Goal: Task Accomplishment & Management: Complete application form

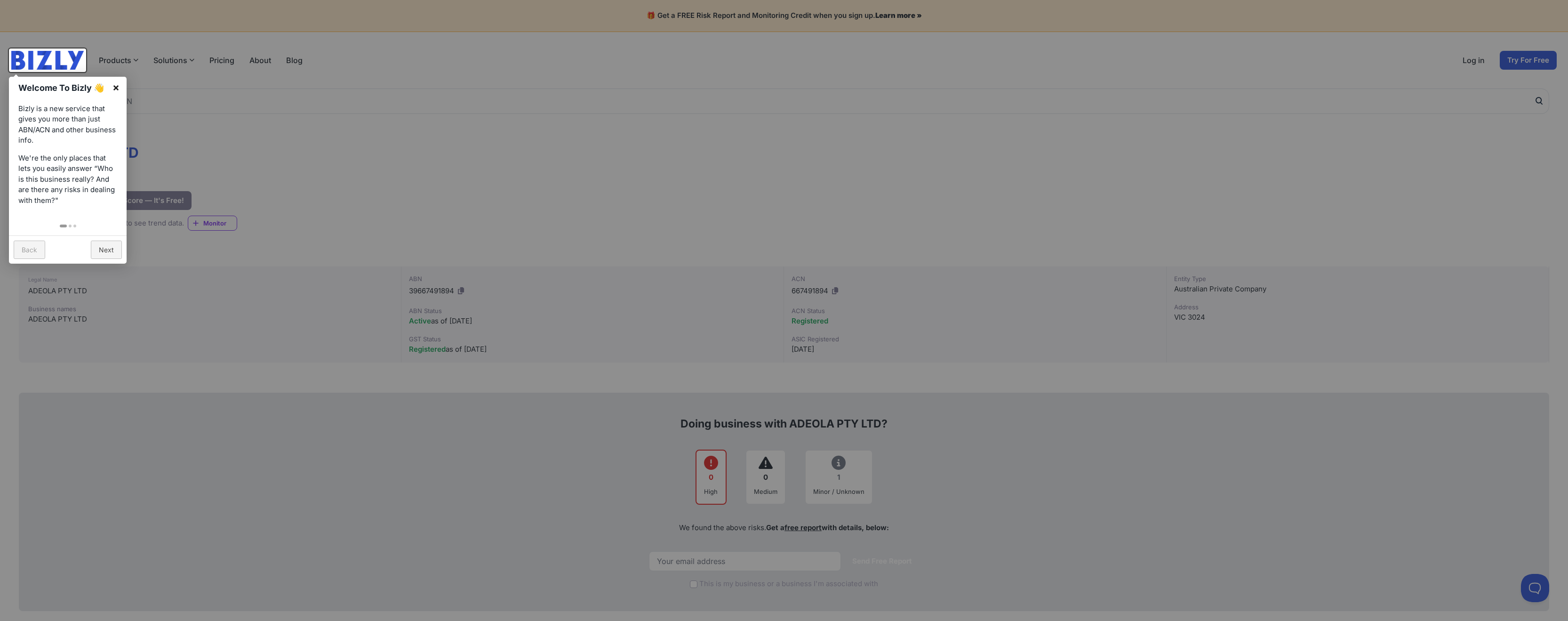
click at [119, 86] on link "×" at bounding box center [116, 87] width 21 height 21
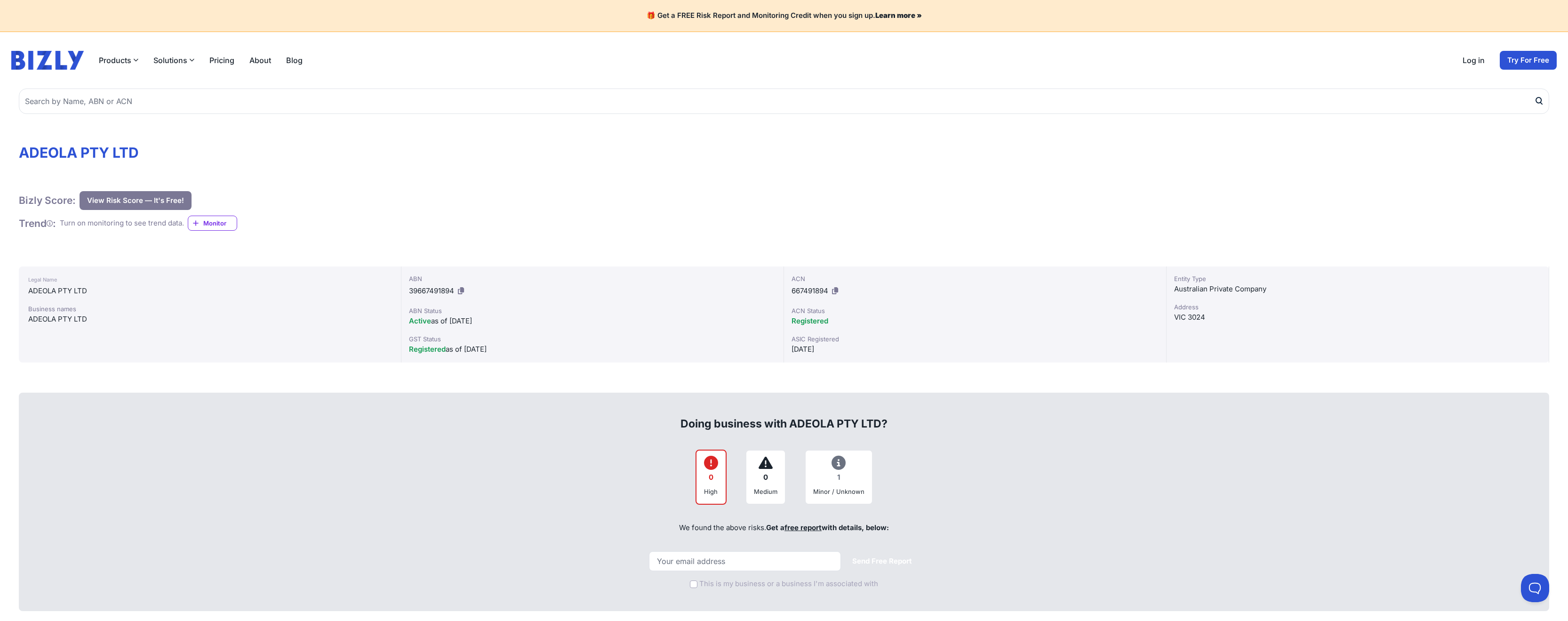
click at [116, 198] on button "View Risk Score — It's Free!" at bounding box center [135, 200] width 112 height 19
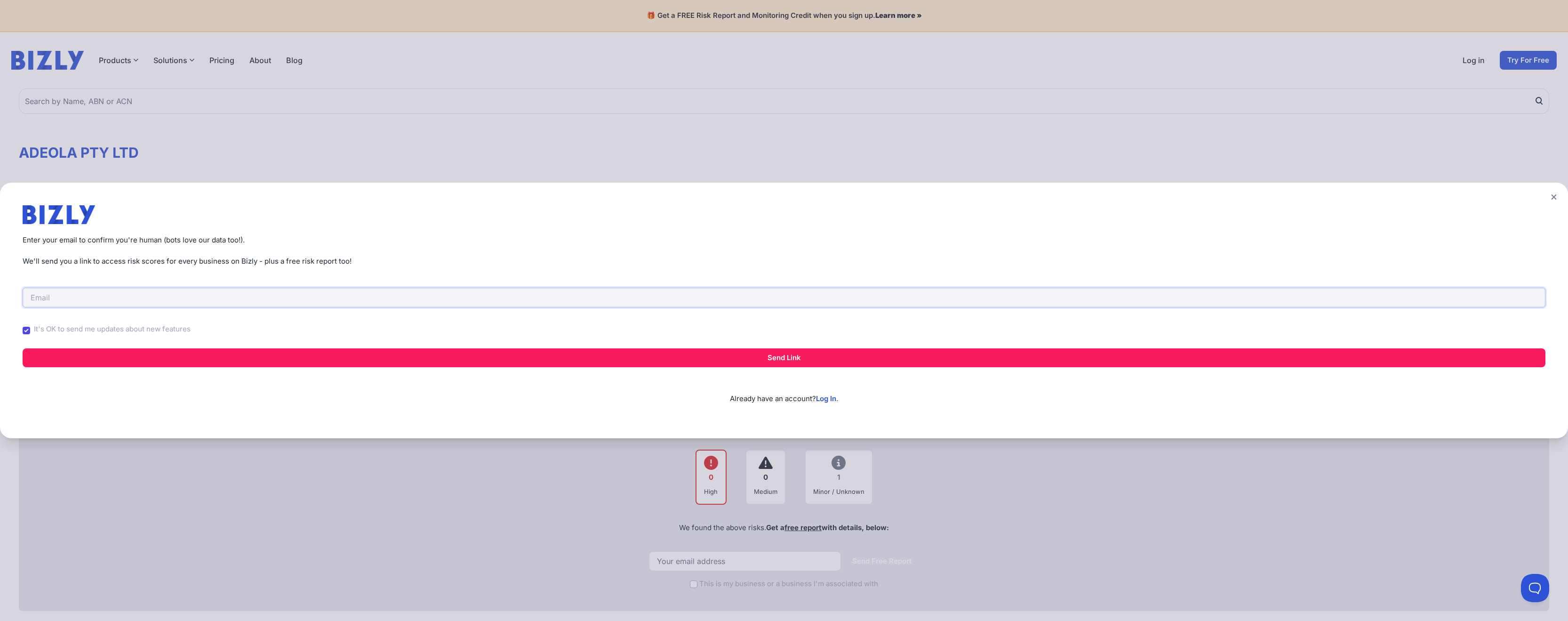
click at [86, 291] on input "email" at bounding box center [784, 297] width 1523 height 20
type input "akinyemioladayo@gmail.com"
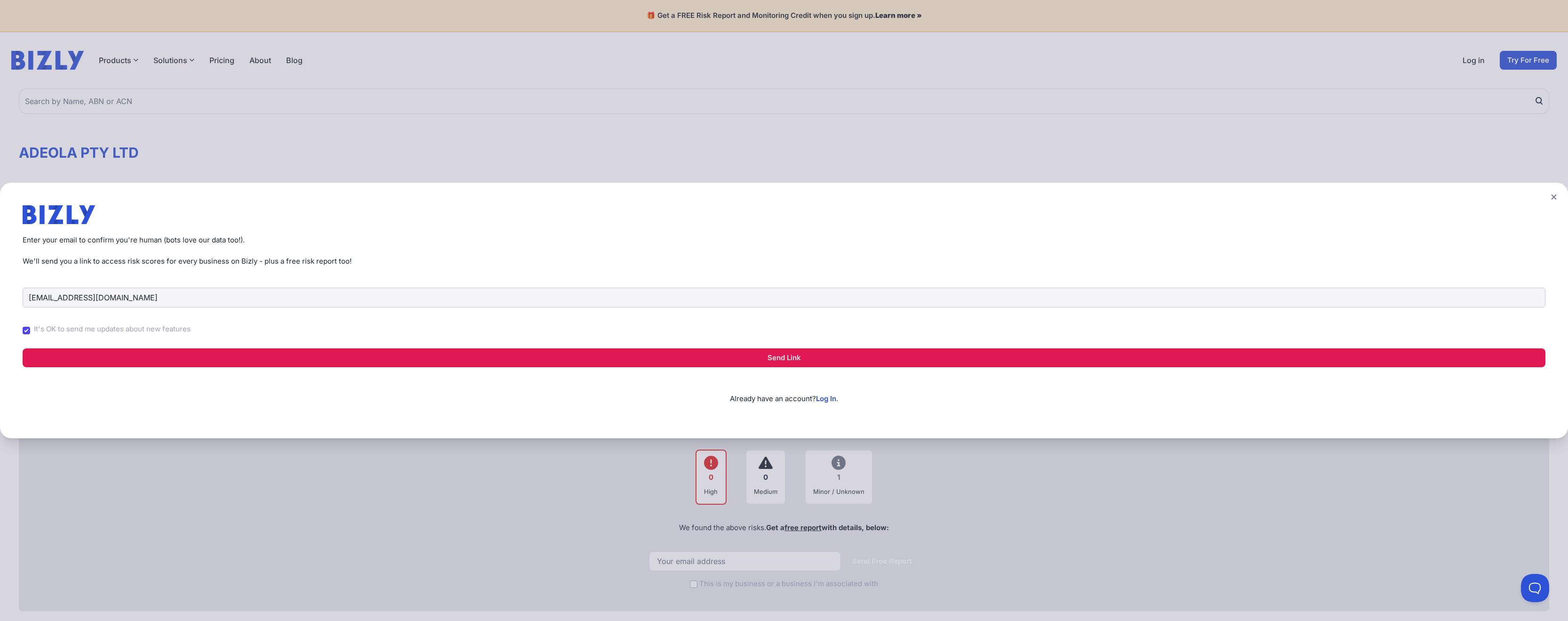
click at [815, 363] on button "Send Link" at bounding box center [784, 358] width 1523 height 19
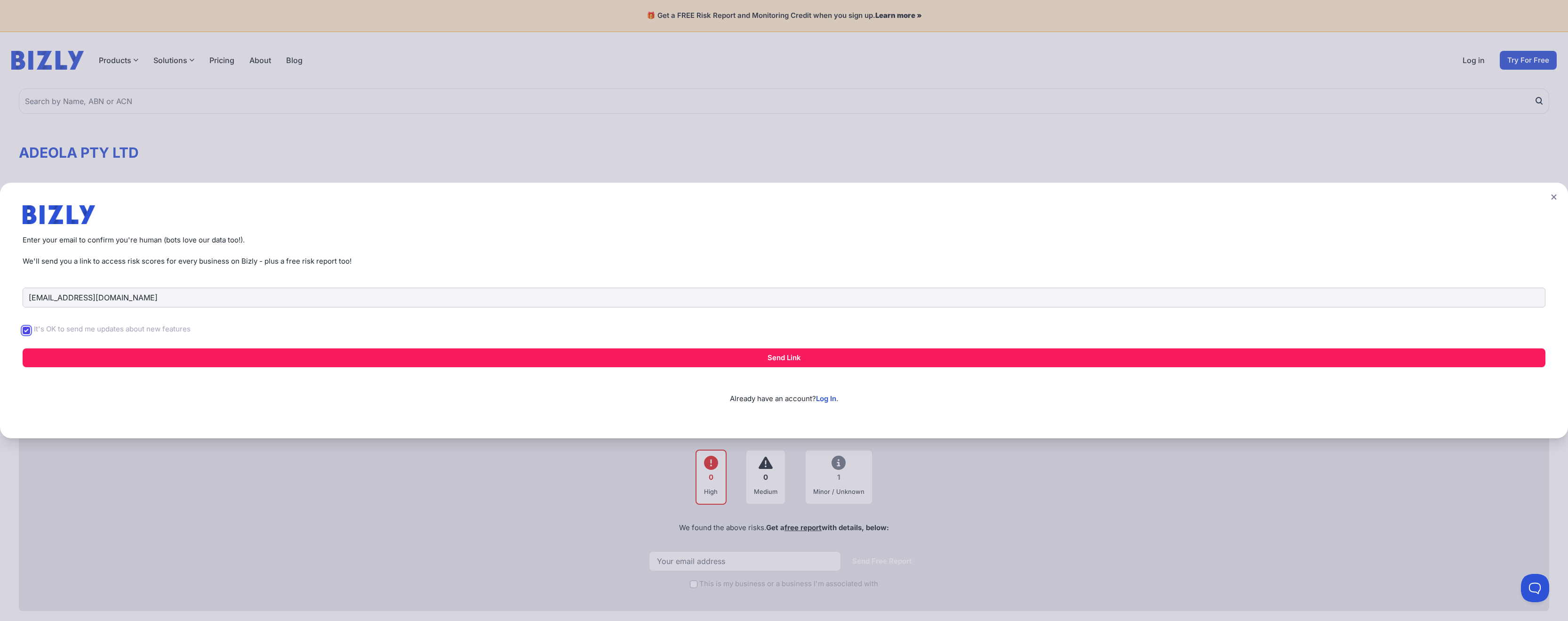
click at [26, 330] on input "It's OK to send me updates about new features" at bounding box center [26, 330] width 7 height 7
checkbox input "false"
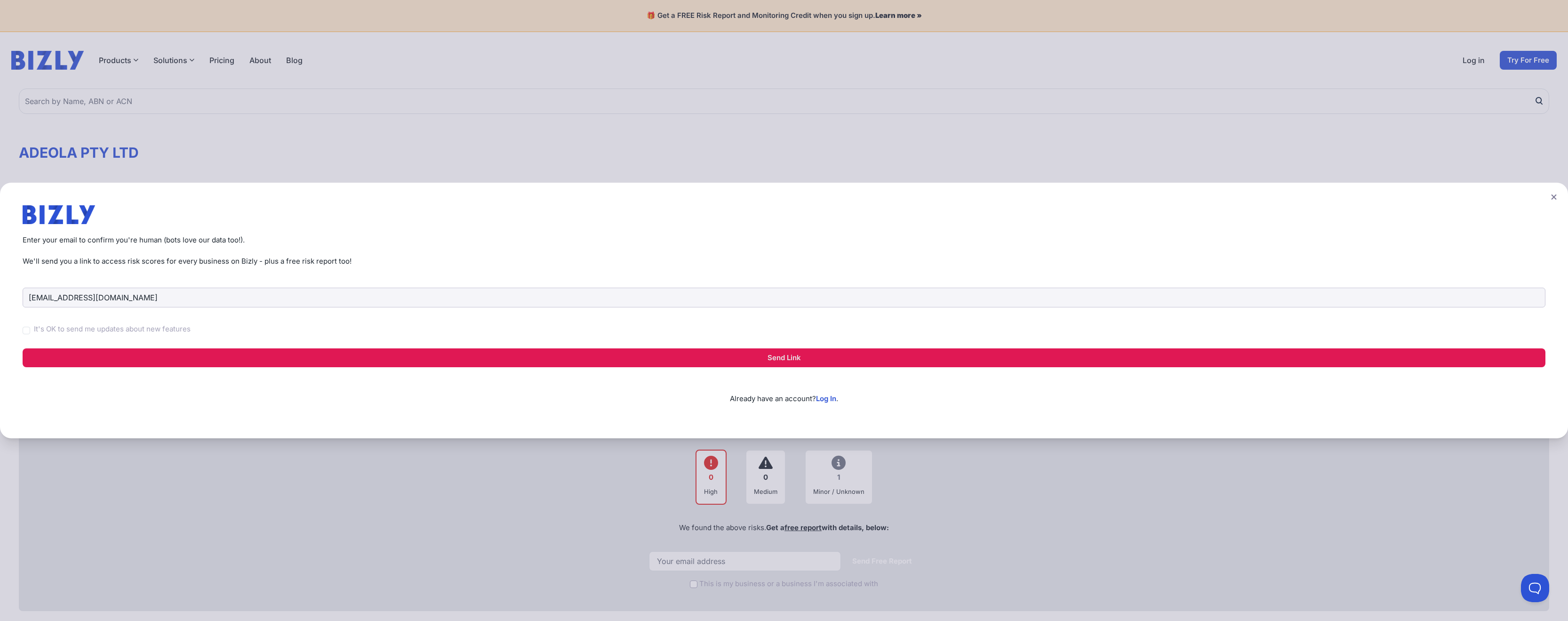
click at [780, 355] on button "Send Link" at bounding box center [784, 358] width 1523 height 19
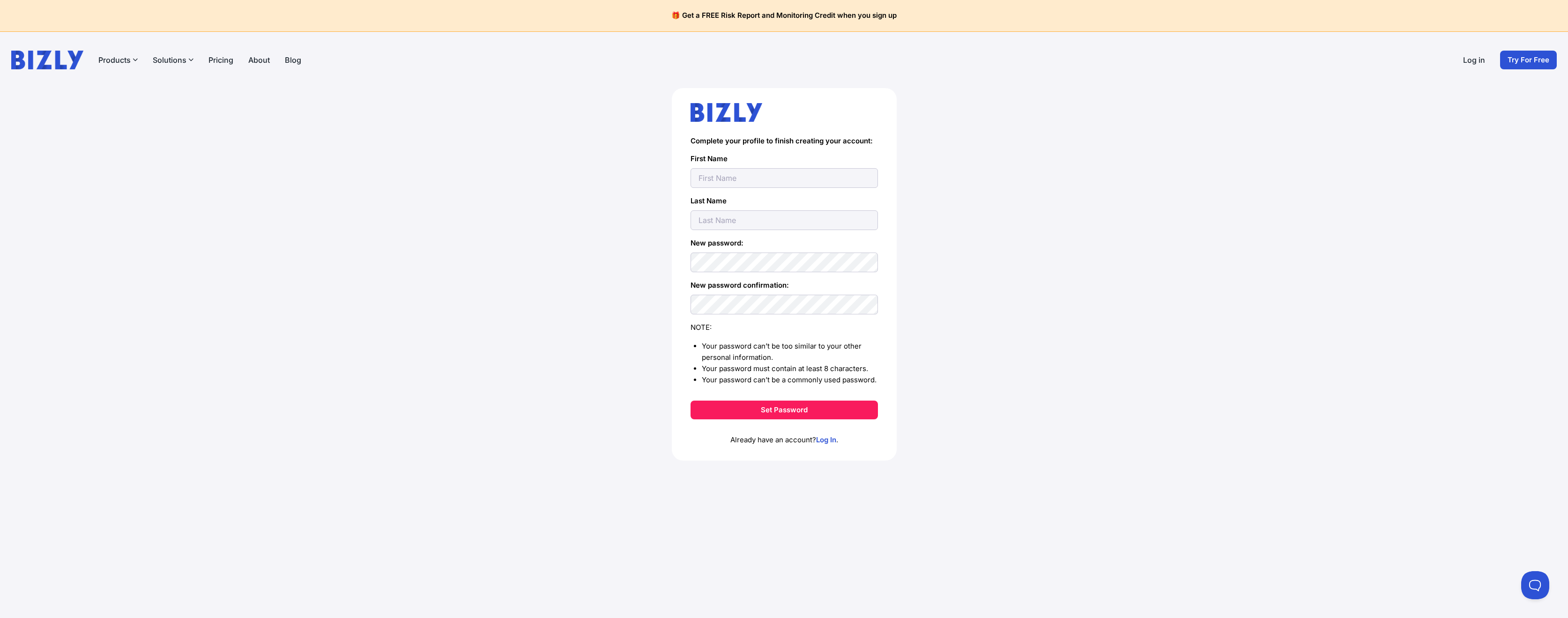
click at [723, 168] on input "text" at bounding box center [784, 178] width 187 height 19
click at [698, 174] on input "text" at bounding box center [784, 178] width 187 height 19
type input "Akinyemi"
drag, startPoint x: 742, startPoint y: 181, endPoint x: 682, endPoint y: 181, distance: 60.0
click at [682, 181] on div "Complete your profile to finish creating your account: First Name [PERSON_NAME]…" at bounding box center [784, 275] width 225 height 373
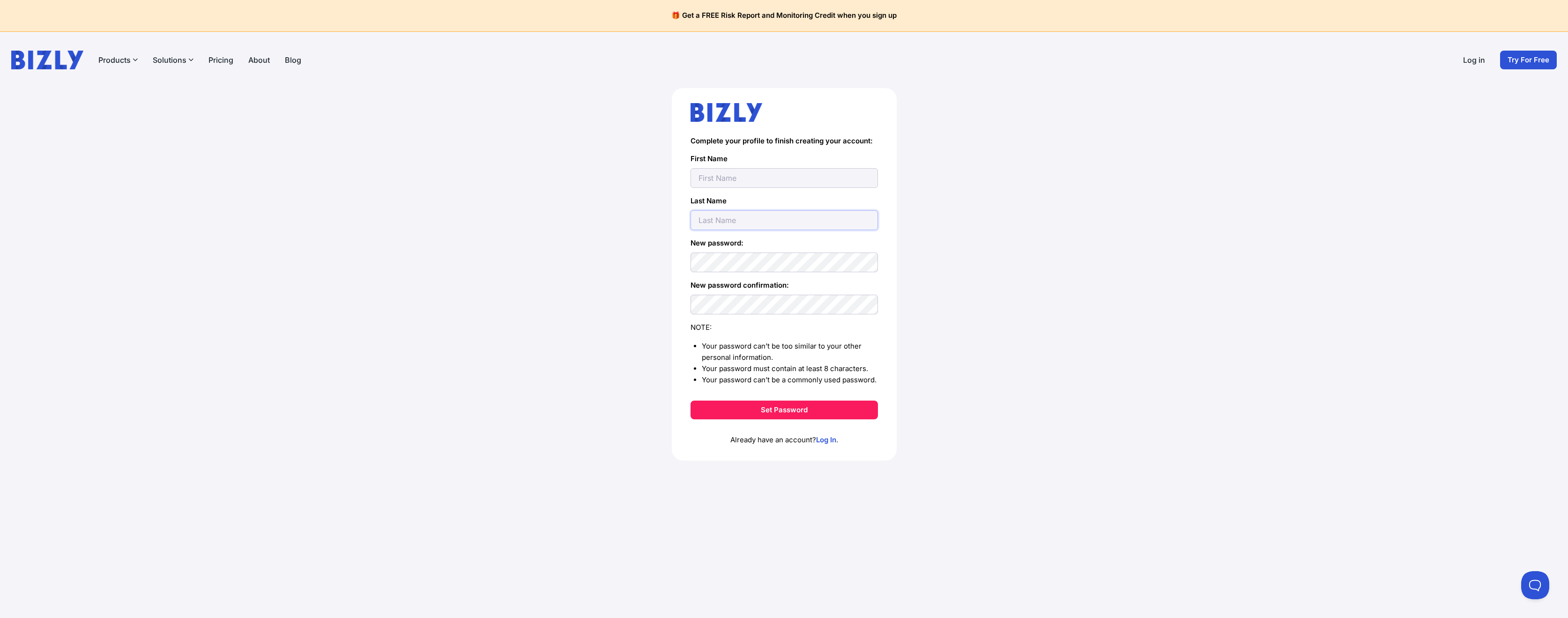
click at [702, 213] on input "text" at bounding box center [784, 220] width 187 height 19
paste input "Akinyemi"
type input "Akinyemi"
click at [716, 180] on input "text" at bounding box center [784, 178] width 187 height 19
type input "Samson"
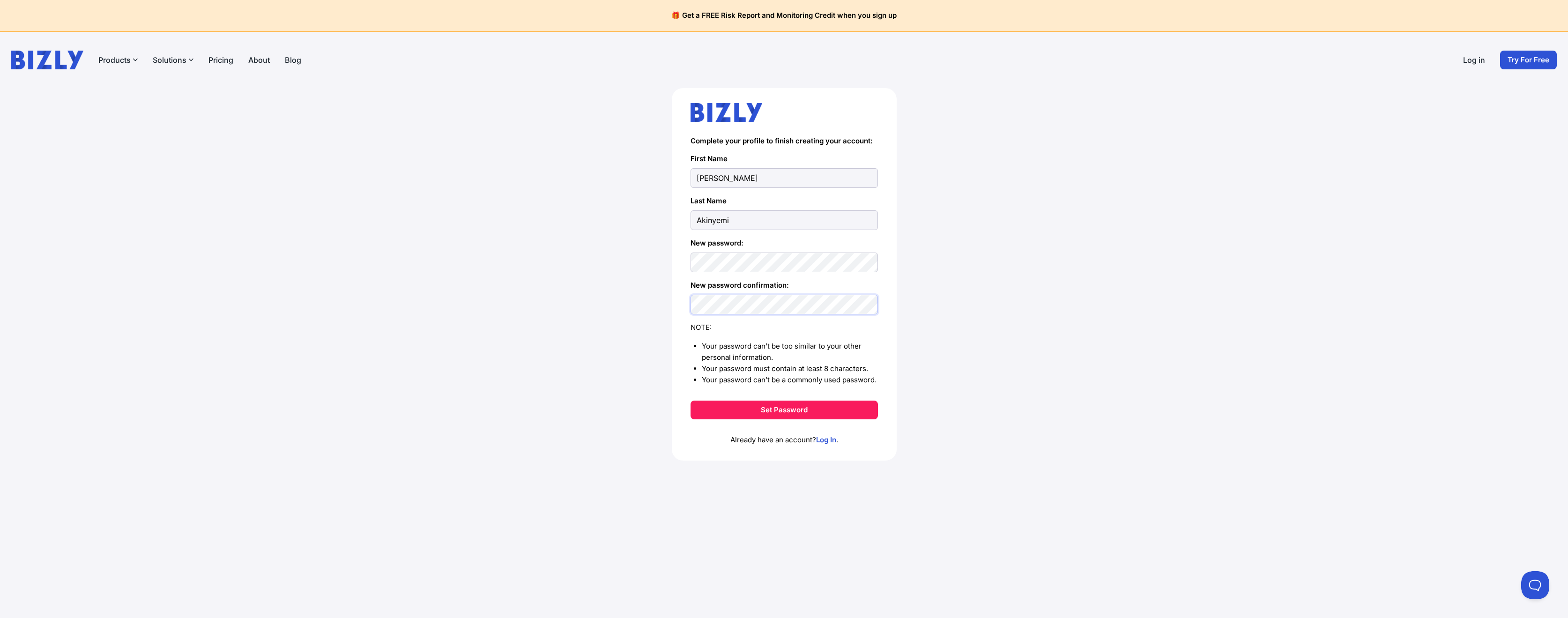
click at [666, 303] on div "Complete your profile to finish creating your account: First Name Samson Last N…" at bounding box center [784, 289] width 1530 height 402
drag, startPoint x: 688, startPoint y: 303, endPoint x: 1042, endPoint y: 320, distance: 354.4
click at [1042, 320] on div "Complete your profile to finish creating your account: First Name Samson Last N…" at bounding box center [784, 289] width 1530 height 402
drag, startPoint x: 782, startPoint y: 412, endPoint x: 939, endPoint y: 331, distance: 176.7
click at [939, 331] on div "Complete your profile to finish creating your account: First Name Samson Last N…" at bounding box center [784, 289] width 1530 height 402
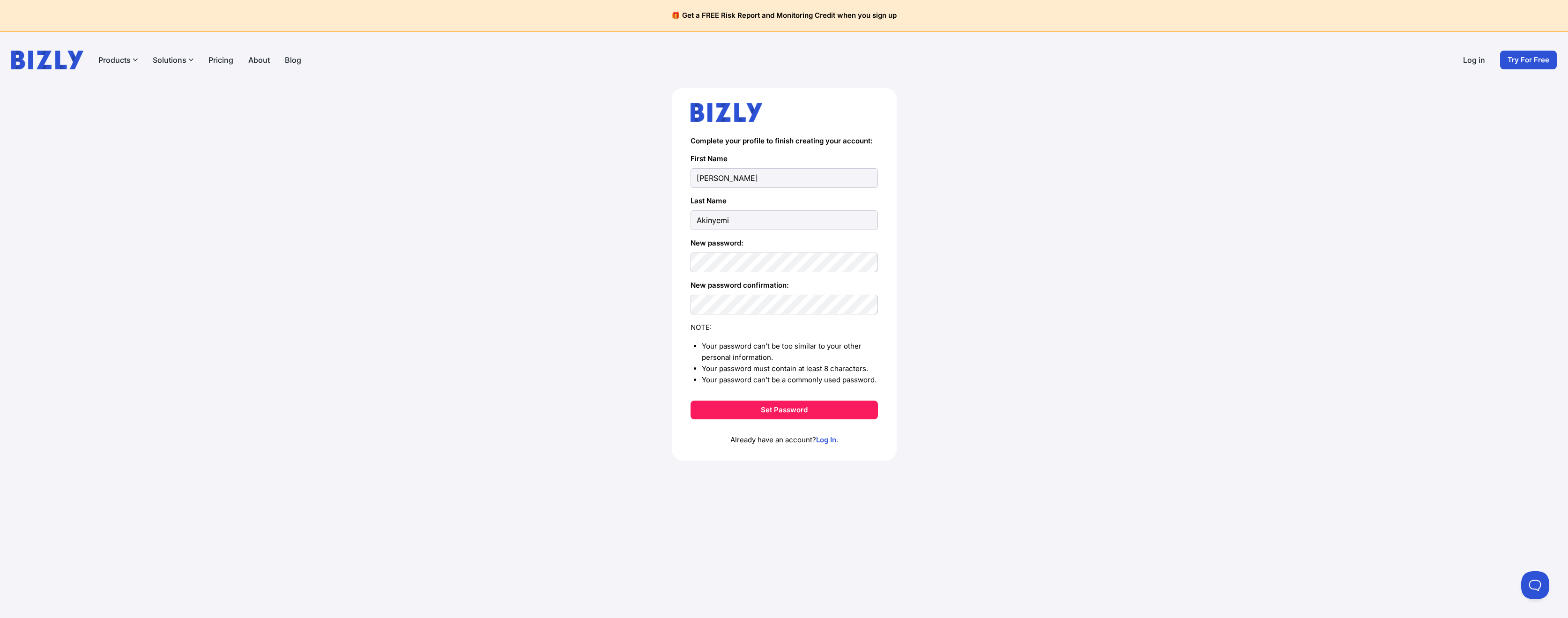
click at [951, 327] on div "Complete your profile to finish creating your account: First Name Samson Last N…" at bounding box center [784, 289] width 1530 height 402
click at [682, 264] on div "Complete your profile to finish creating your account: First Name Samson Last N…" at bounding box center [784, 275] width 225 height 373
click at [779, 414] on button "Set Password" at bounding box center [784, 410] width 187 height 19
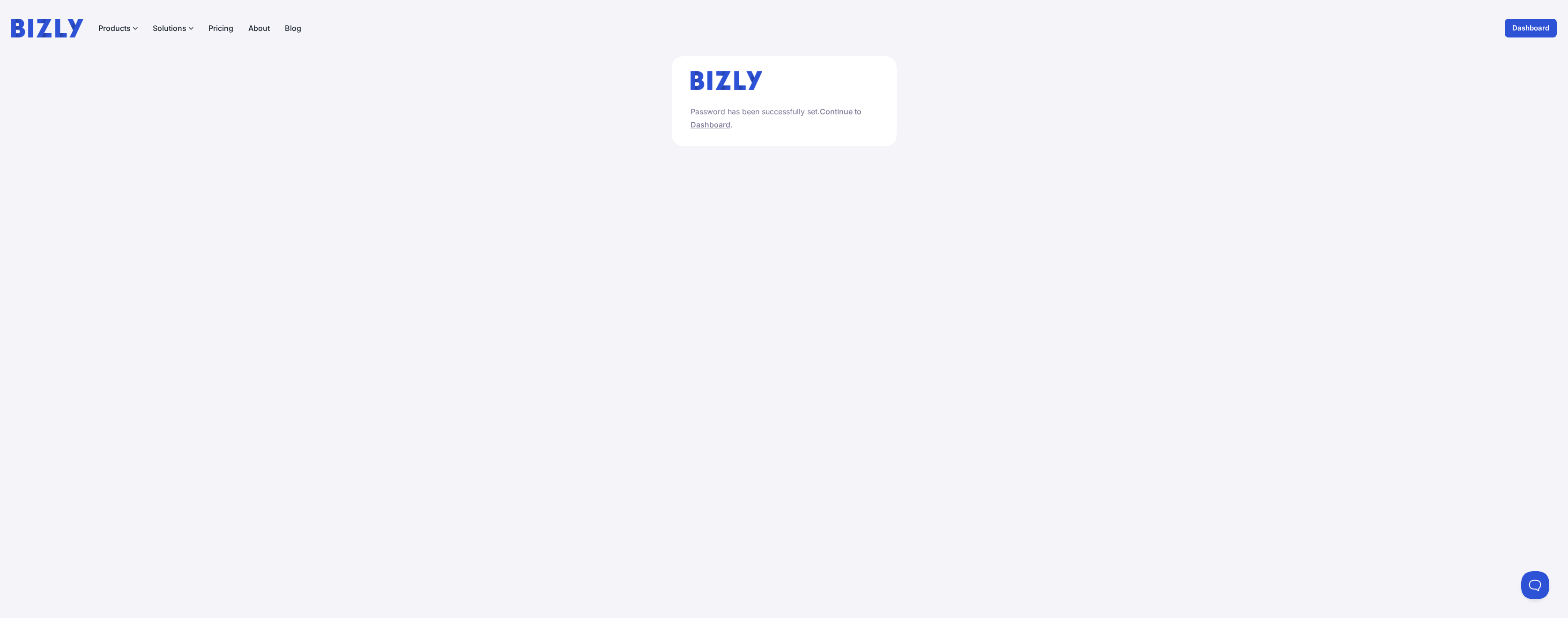
click at [845, 113] on link "Continue to Dashboard" at bounding box center [775, 118] width 171 height 23
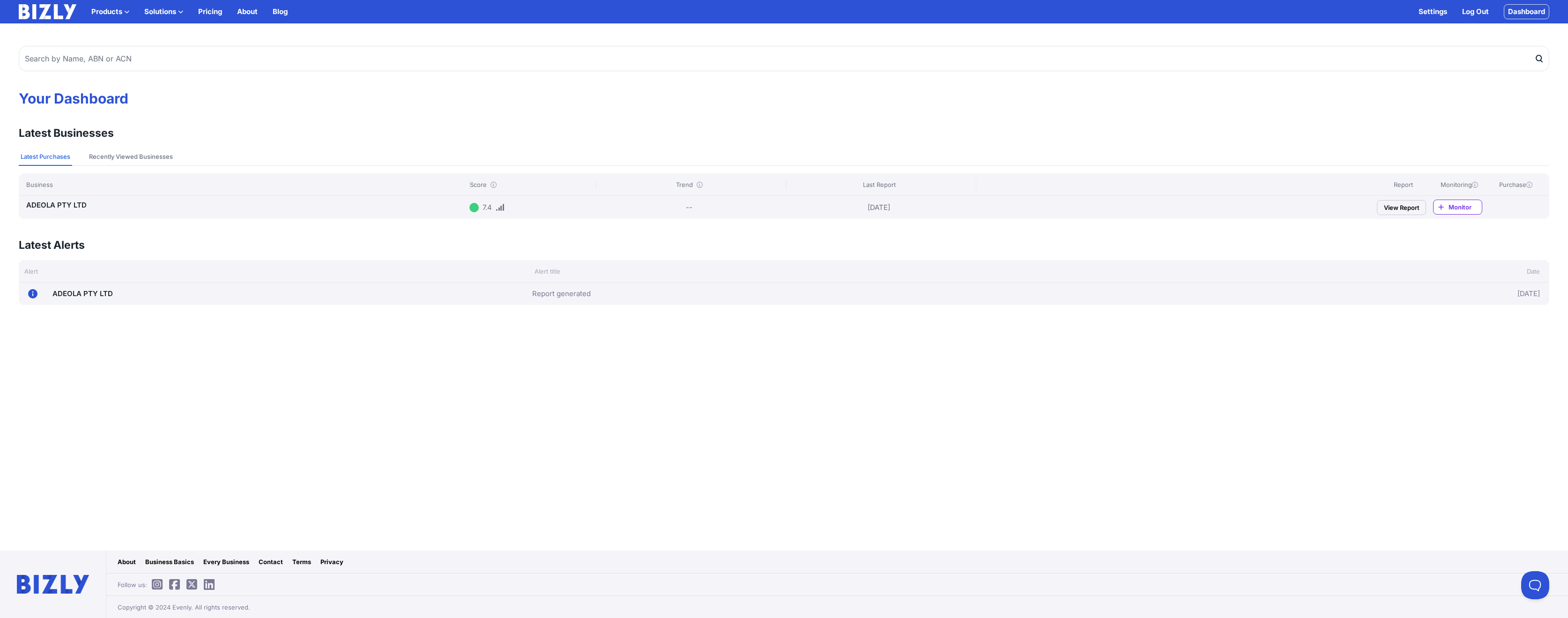
click at [1392, 205] on link "View Report" at bounding box center [1401, 208] width 49 height 15
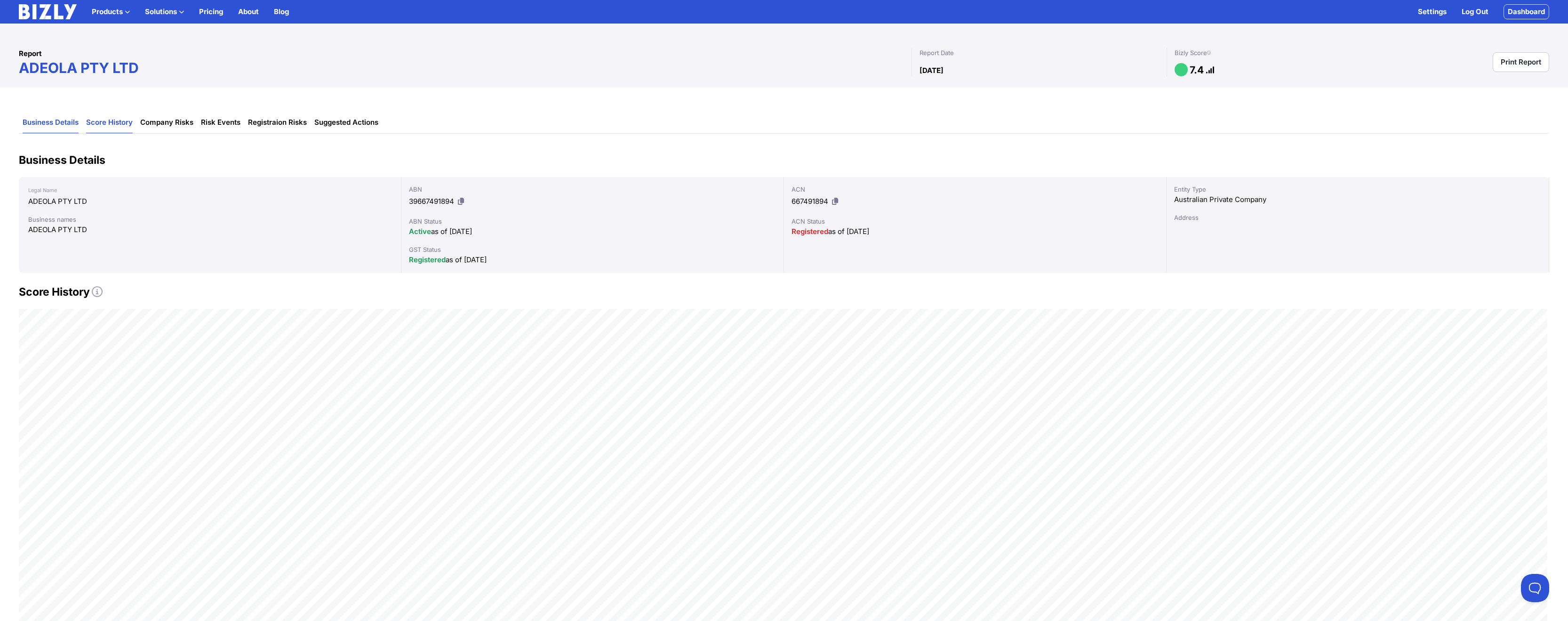
click at [115, 124] on link "Score History" at bounding box center [109, 122] width 46 height 21
click at [213, 124] on link "Risk Events" at bounding box center [221, 121] width 40 height 21
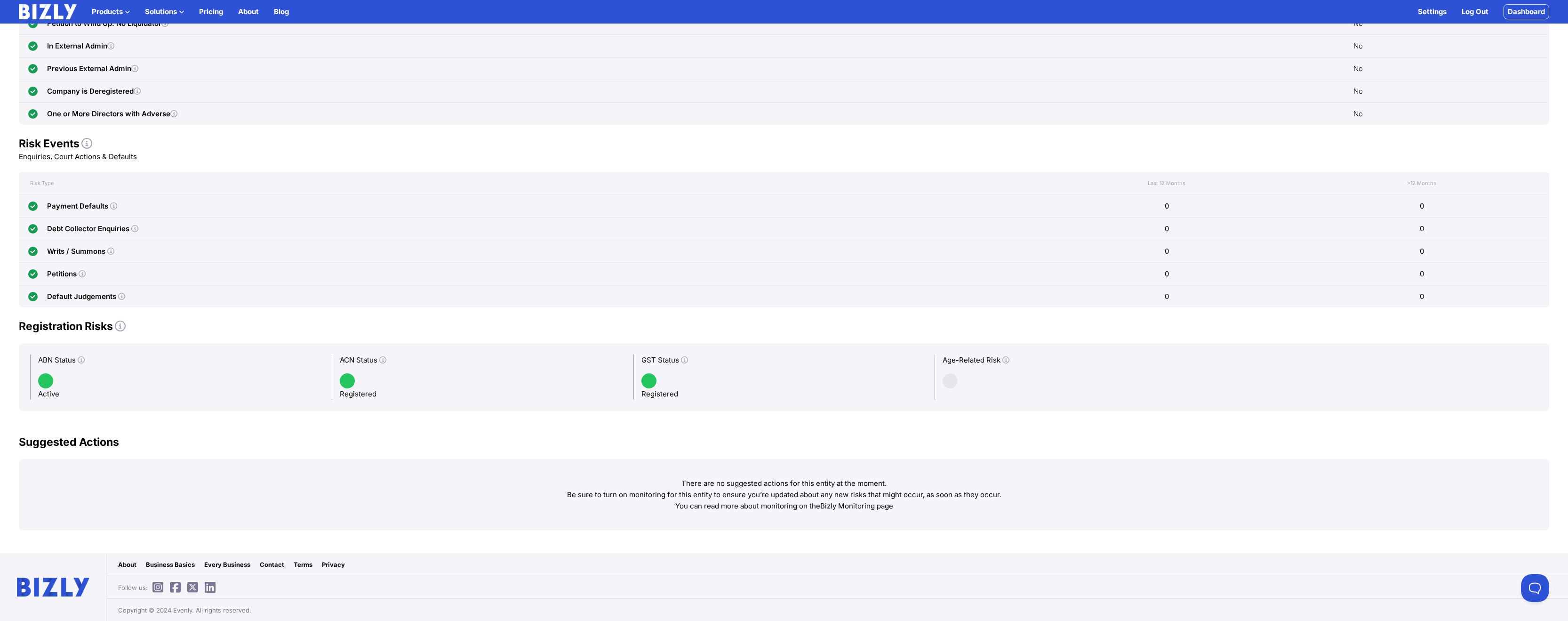
click at [32, 206] on circle at bounding box center [32, 206] width 9 height 9
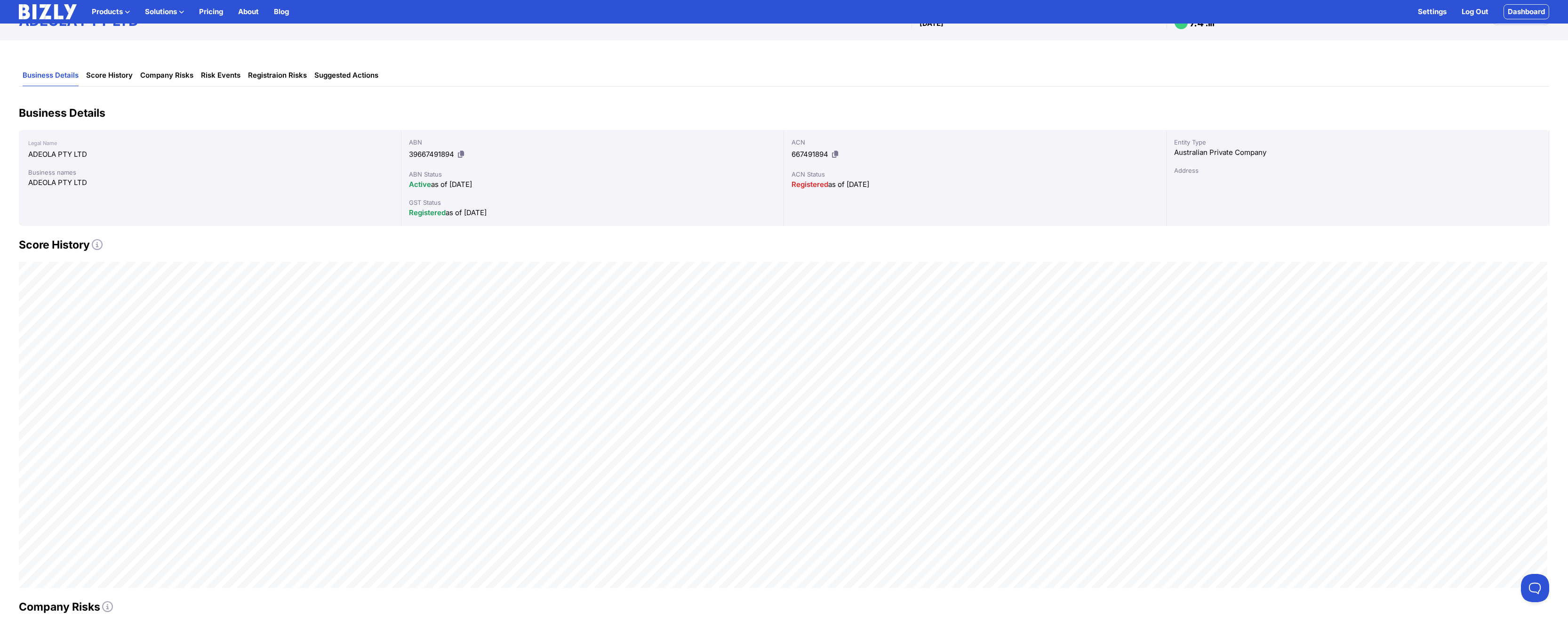
scroll to position [0, 0]
